Goal: Transaction & Acquisition: Purchase product/service

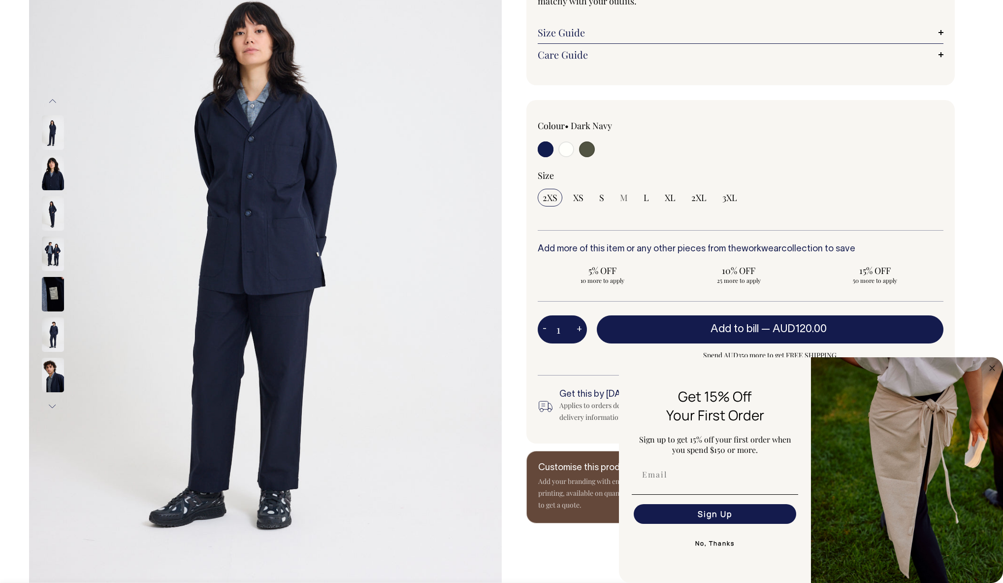
scroll to position [133, 0]
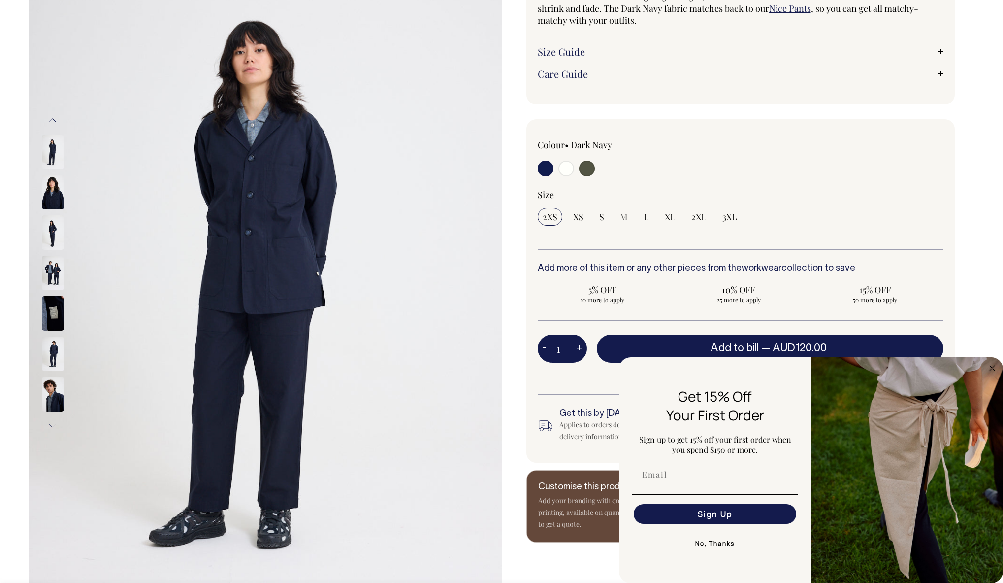
click at [60, 189] on img at bounding box center [53, 192] width 22 height 34
click at [50, 195] on img at bounding box center [53, 192] width 22 height 34
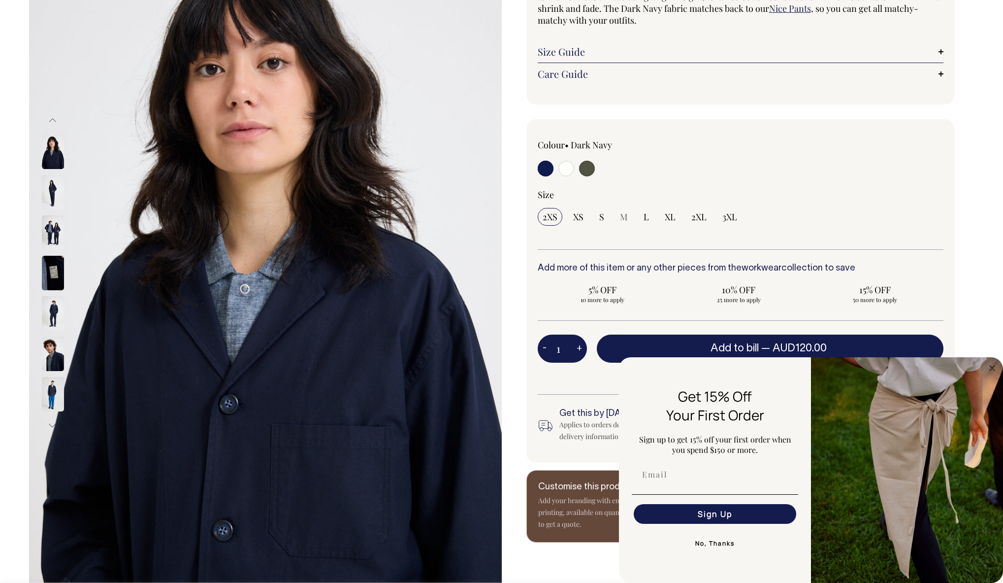
click at [48, 192] on img at bounding box center [53, 192] width 22 height 34
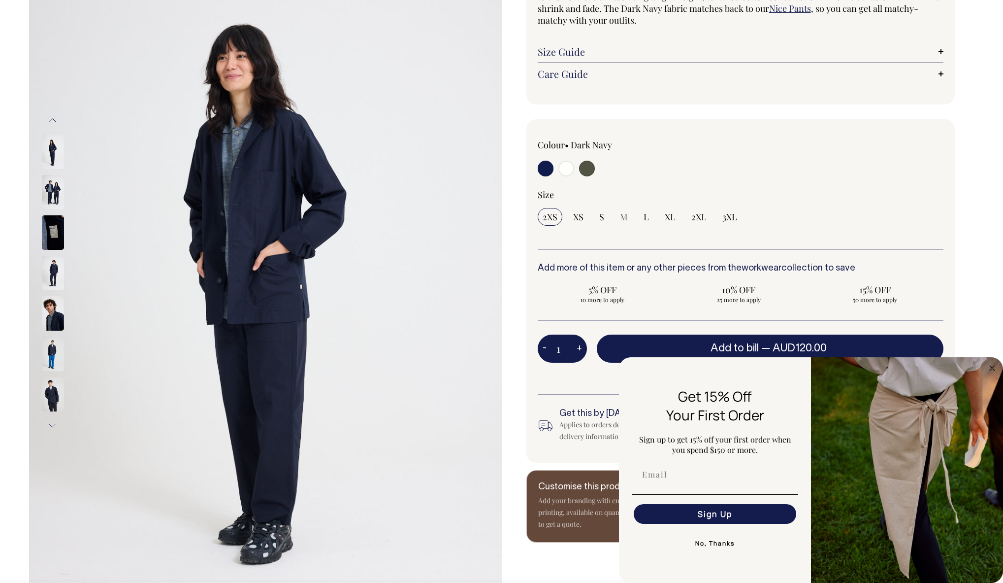
click at [54, 192] on img at bounding box center [53, 192] width 22 height 34
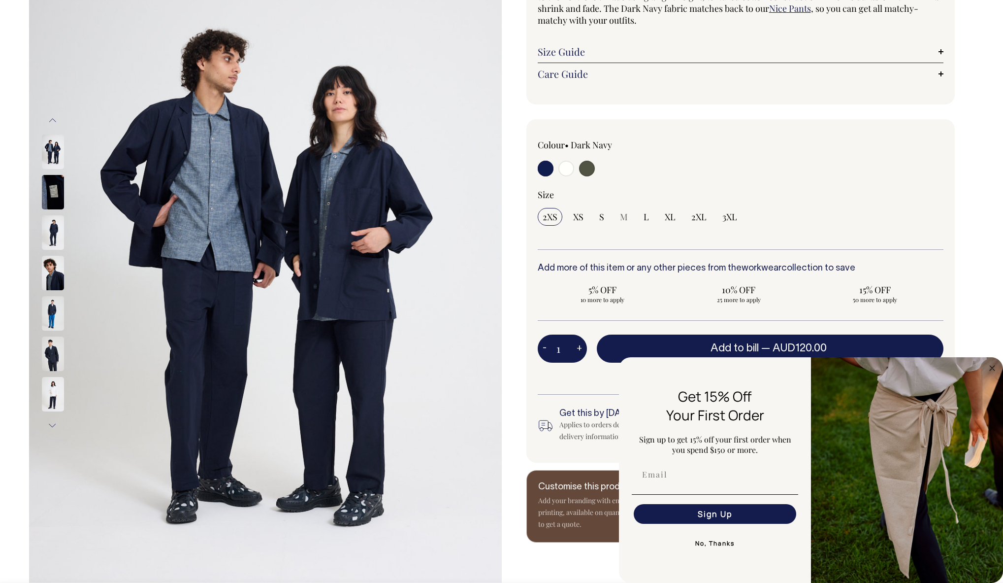
click at [58, 150] on img at bounding box center [53, 151] width 22 height 34
click at [61, 156] on img at bounding box center [53, 151] width 22 height 34
click at [48, 185] on img at bounding box center [53, 192] width 22 height 34
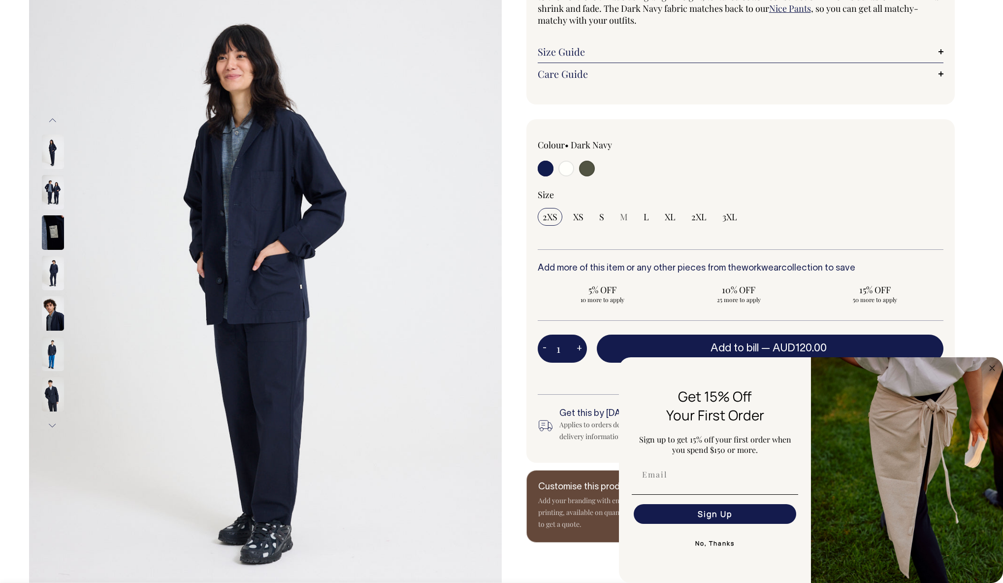
click at [47, 271] on img at bounding box center [53, 273] width 22 height 34
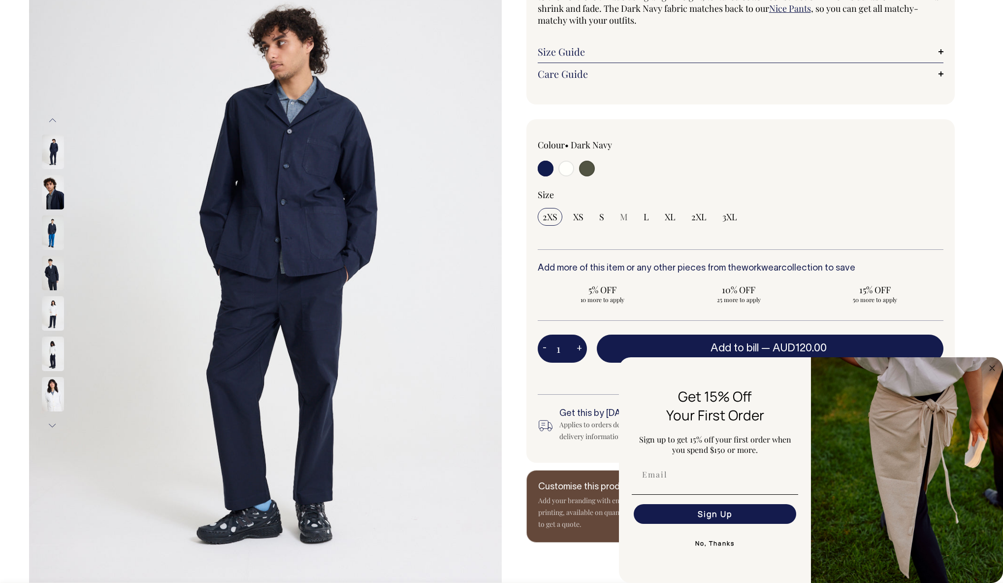
click at [52, 190] on img at bounding box center [53, 192] width 22 height 34
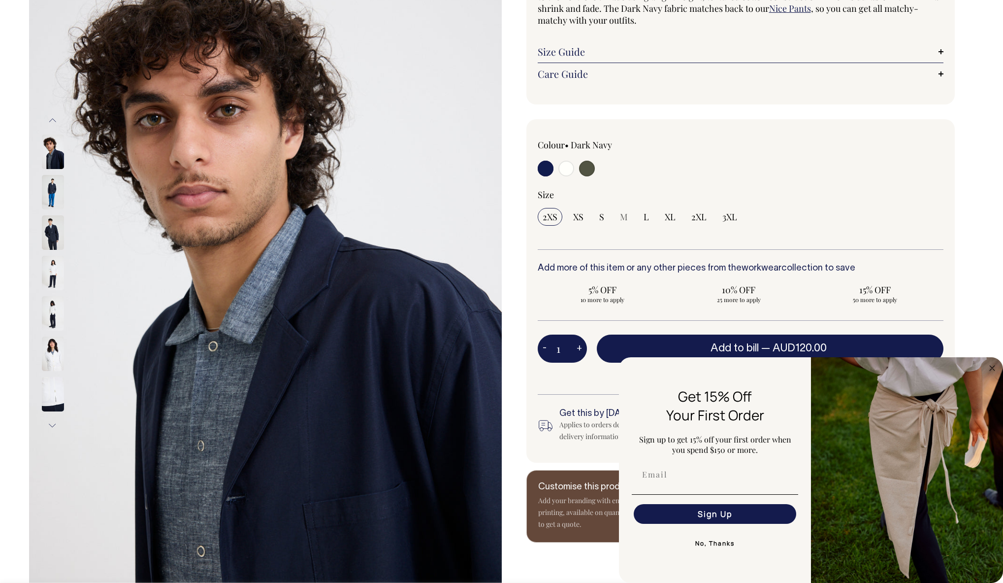
click at [48, 193] on img at bounding box center [53, 192] width 22 height 34
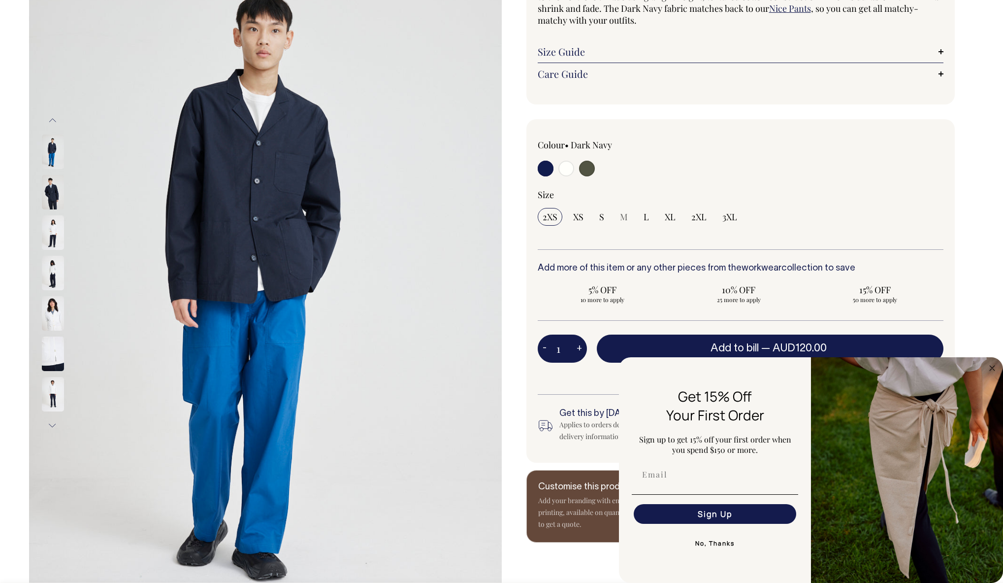
click at [57, 194] on img at bounding box center [53, 192] width 22 height 34
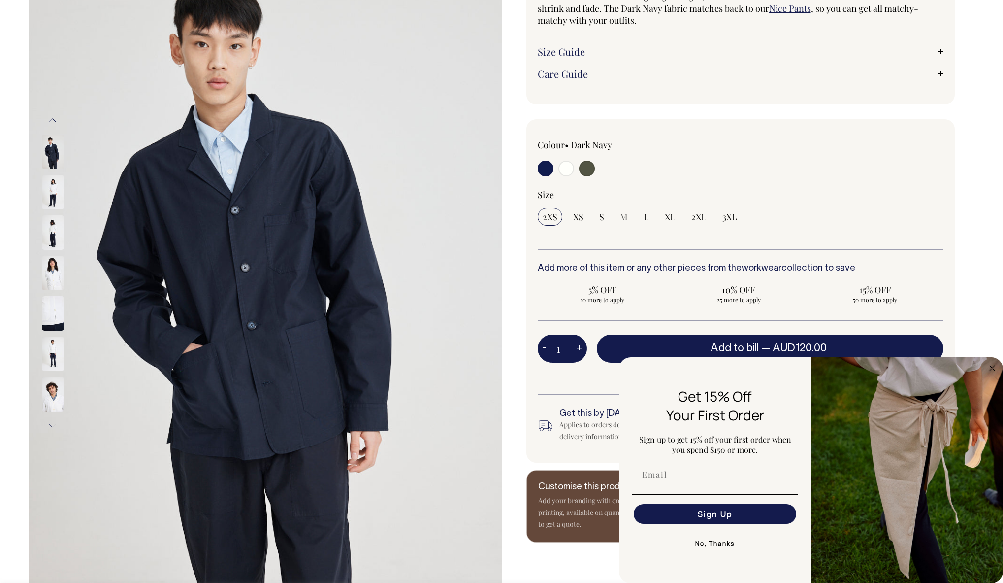
click at [63, 190] on img at bounding box center [53, 192] width 22 height 34
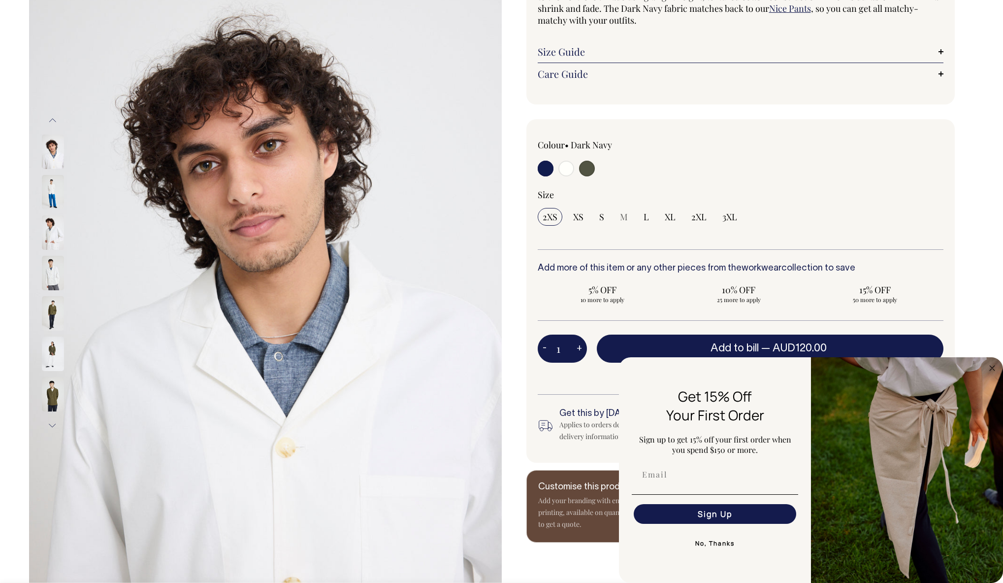
click at [48, 322] on img at bounding box center [53, 313] width 22 height 34
